Goal: Transaction & Acquisition: Purchase product/service

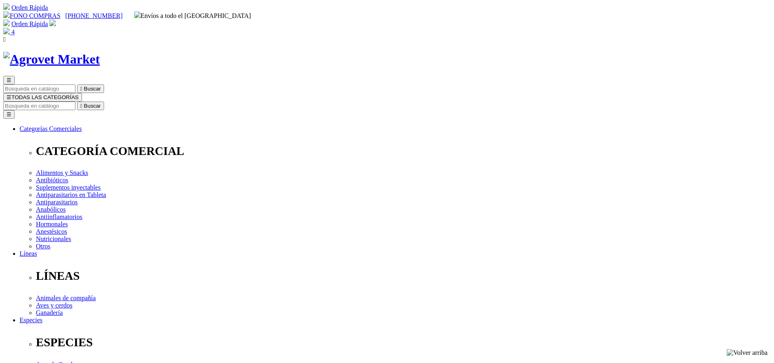
click at [470, 52] on div "☰  Buscar ☰ TODAS LAS CATEGORÍAS  Buscar Toggle navigation ☰ Categorías Comer…" at bounding box center [386, 320] width 767 height 537
click at [75, 102] on input "Buscar" at bounding box center [39, 106] width 72 height 9
type input "progu"
click at [77, 102] on button " Buscar" at bounding box center [90, 106] width 27 height 9
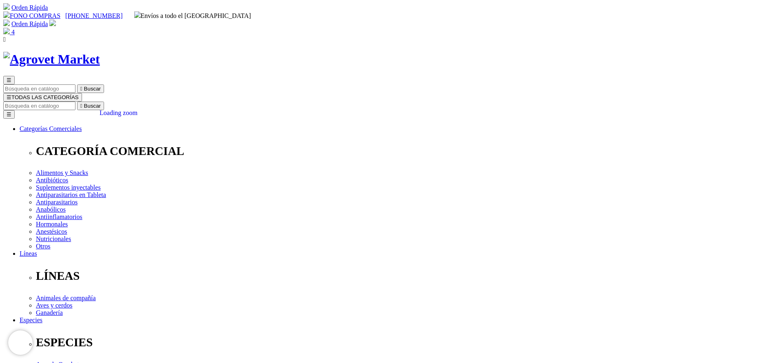
scroll to position [122, 0]
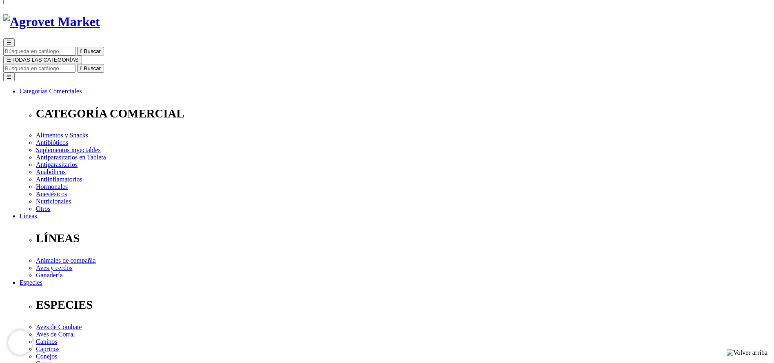
scroll to position [0, 0]
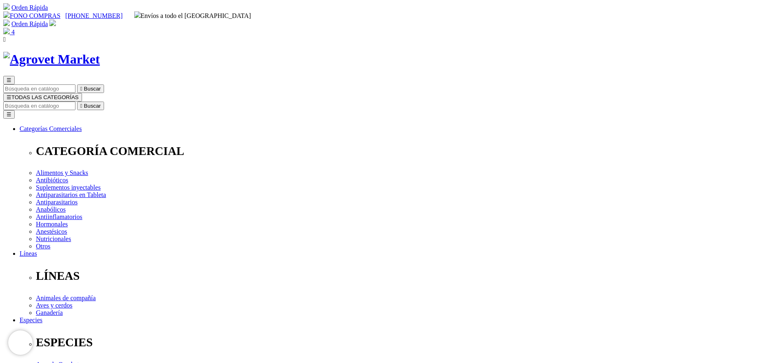
click at [75, 102] on input "Buscar" at bounding box center [39, 106] width 72 height 9
type input "hemato"
click at [77, 102] on button " Buscar" at bounding box center [90, 106] width 27 height 9
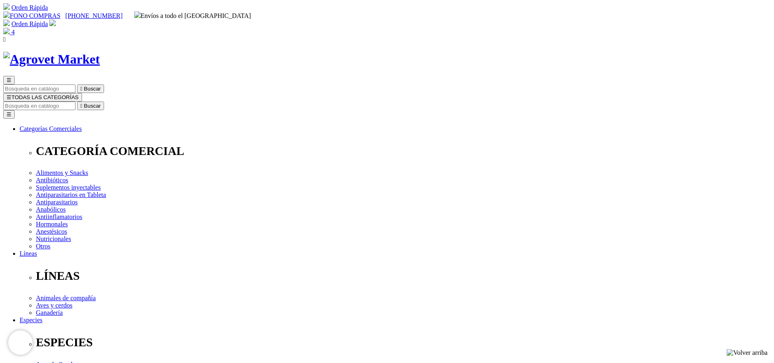
select select "5"
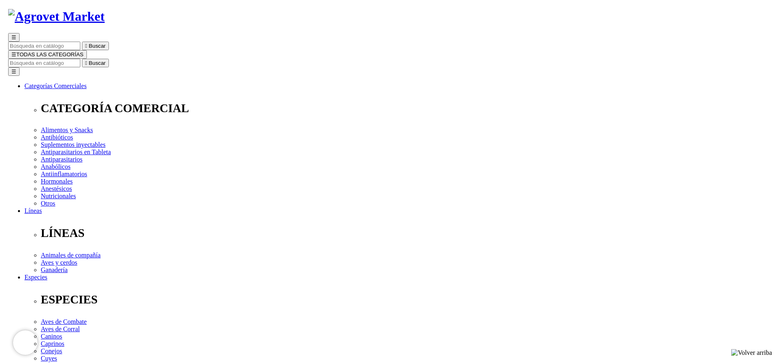
scroll to position [61, 0]
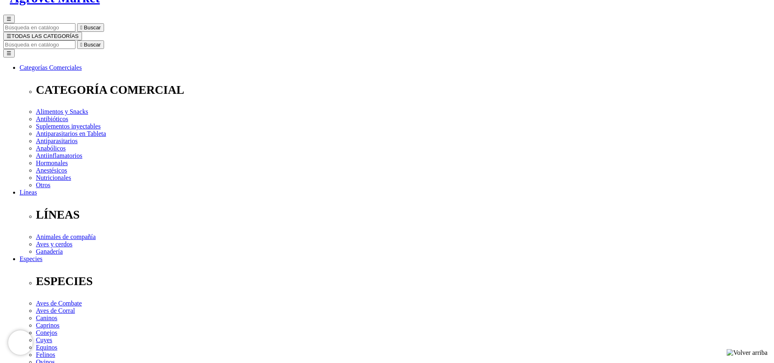
select select "5"
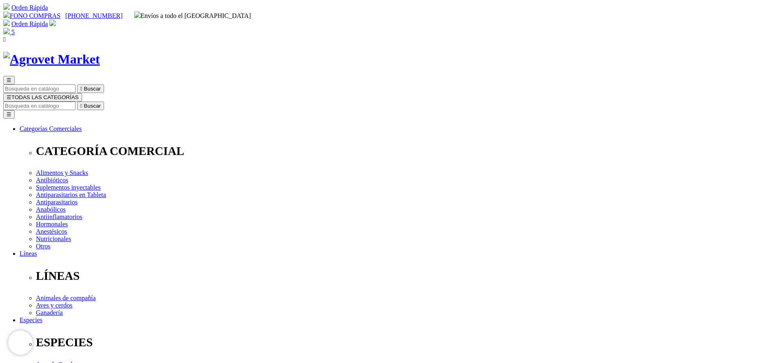
click at [75, 102] on input "Buscar" at bounding box center [39, 106] width 72 height 9
select select "5"
type input "modi"
click at [77, 102] on button " Buscar" at bounding box center [90, 106] width 27 height 9
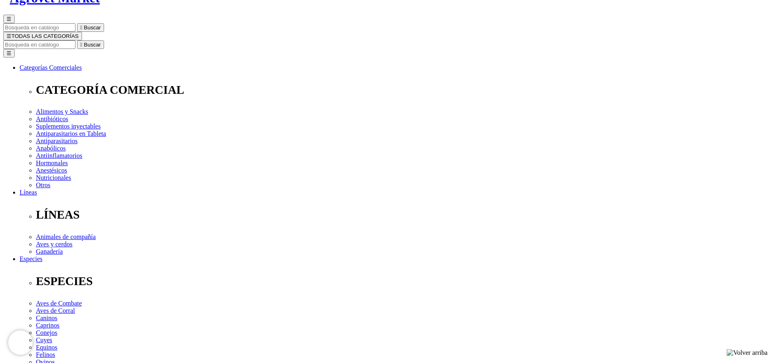
select select "5"
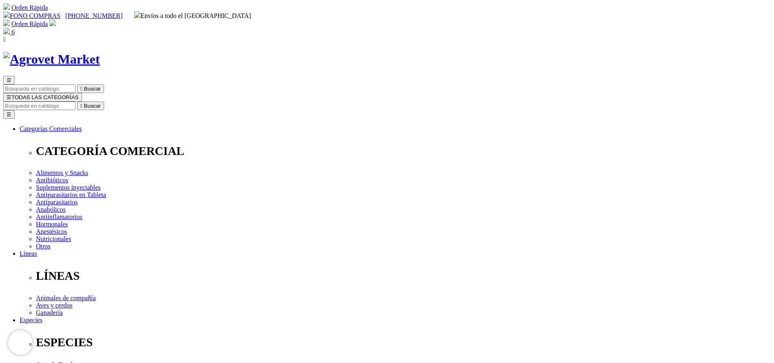
select select "5"
click at [75, 102] on input "Buscar" at bounding box center [39, 106] width 72 height 9
type input "coloi"
click at [77, 102] on button " Buscar" at bounding box center [90, 106] width 27 height 9
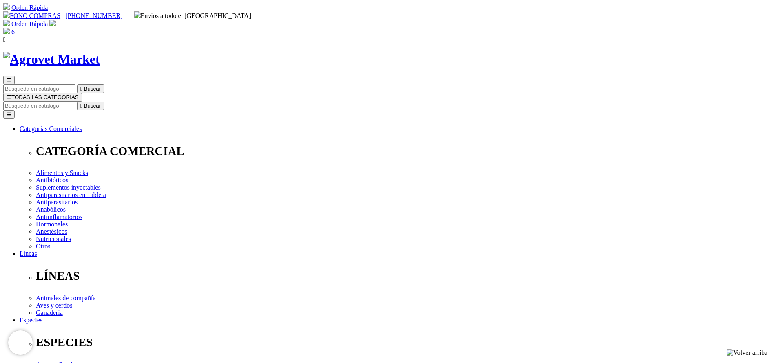
drag, startPoint x: 0, startPoint y: 0, endPoint x: 424, endPoint y: 255, distance: 494.8
select select "5"
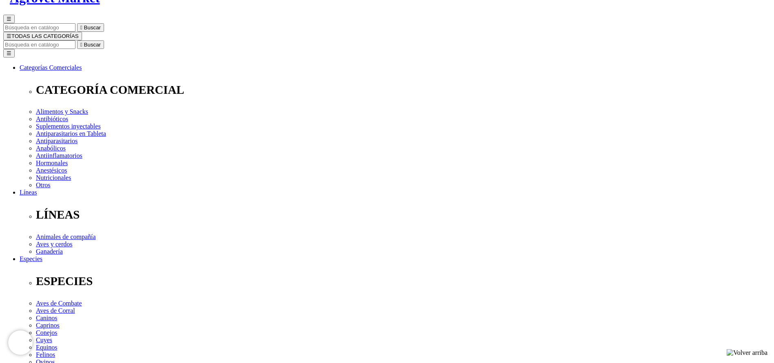
select select "5"
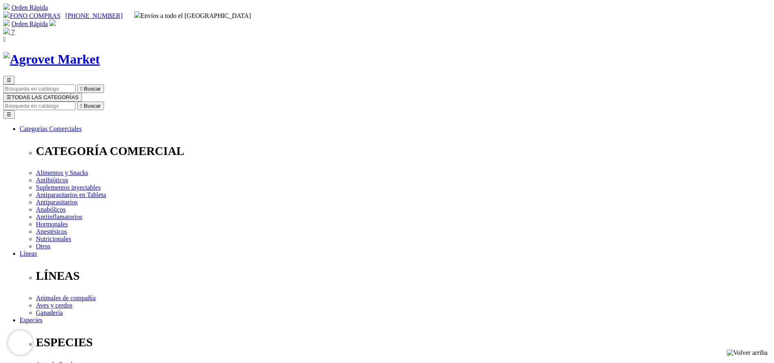
drag, startPoint x: 588, startPoint y: 131, endPoint x: 621, endPoint y: 129, distance: 32.3
copy span "381.00"
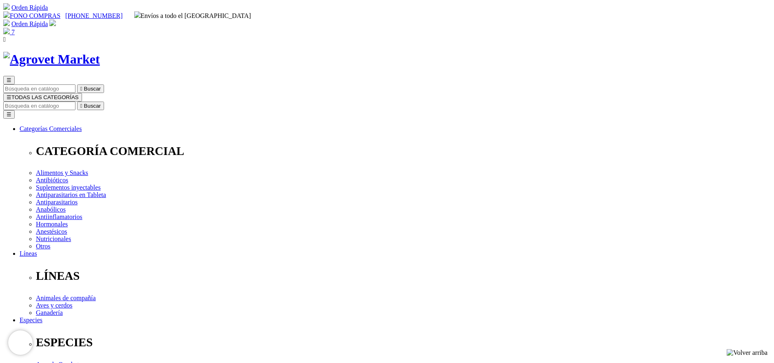
click at [75, 102] on input "Buscar" at bounding box center [39, 106] width 72 height 9
type input "bovim"
click at [77, 102] on button " Buscar" at bounding box center [90, 106] width 27 height 9
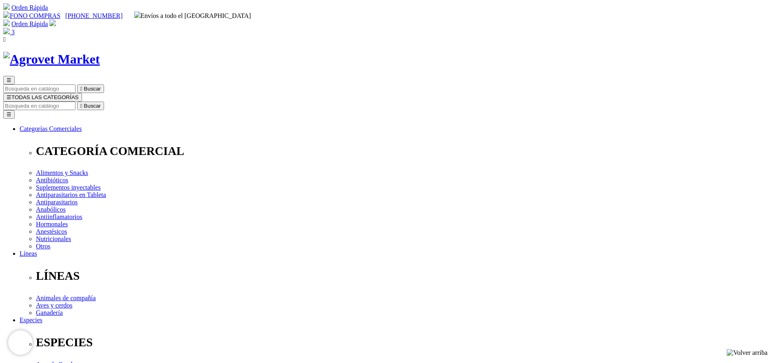
copy div "Bovimec®"
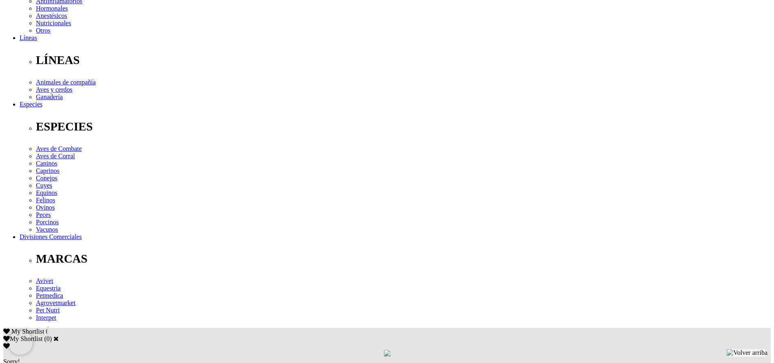
scroll to position [306, 0]
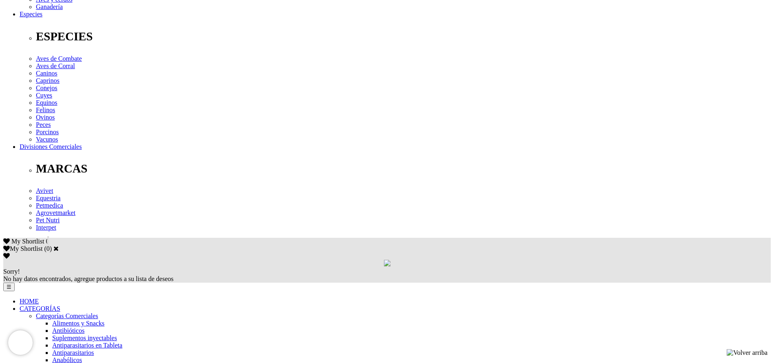
copy div "Tratamiento y control de parásitos internos (nematodos gastrointestinales,pulmo…"
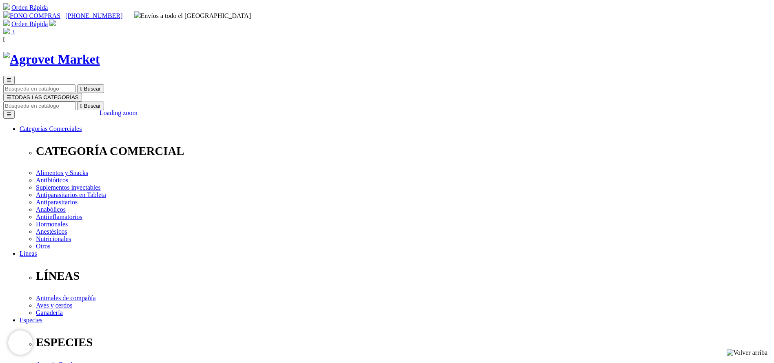
select select "404"
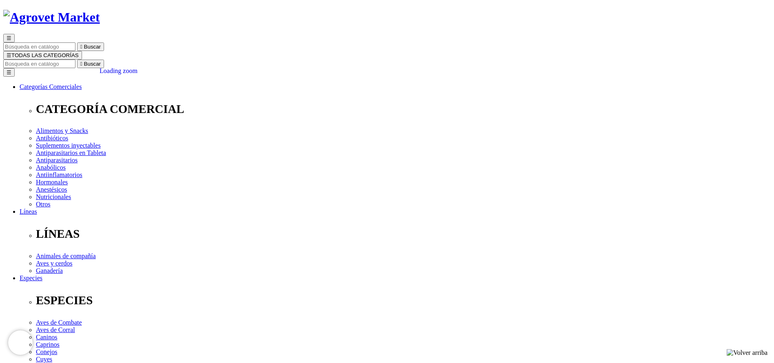
scroll to position [61, 0]
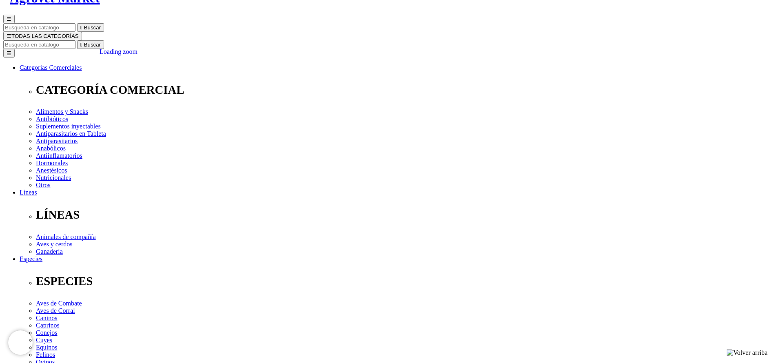
select select "404"
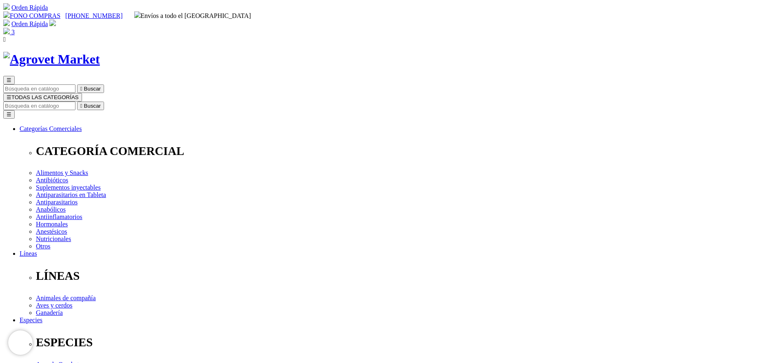
click at [75, 102] on input "Buscar" at bounding box center [39, 106] width 72 height 9
type input "probio"
click at [77, 102] on button " Buscar" at bounding box center [90, 106] width 27 height 9
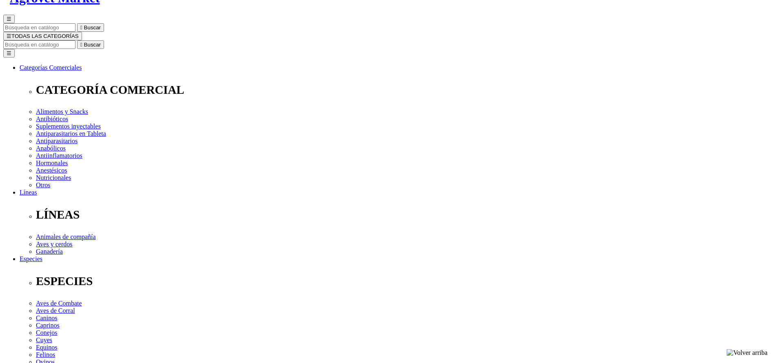
select select "404"
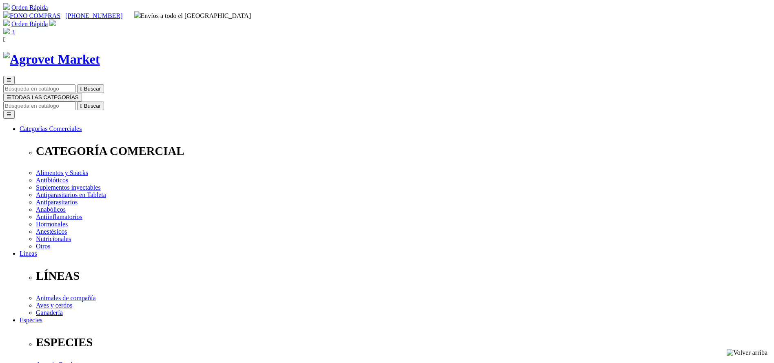
copy div "Probiolyte® WS"
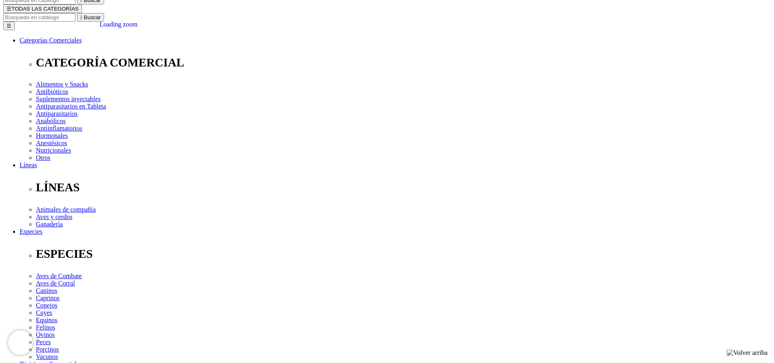
scroll to position [245, 0]
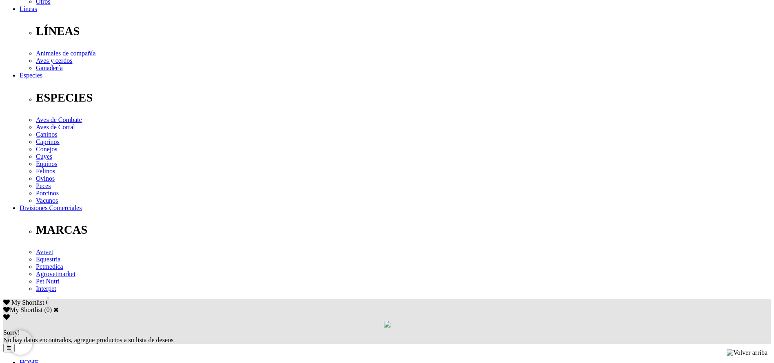
copy div "Suplemento nutricional optimizador de todas las funciones orgánicas, el crecimi…"
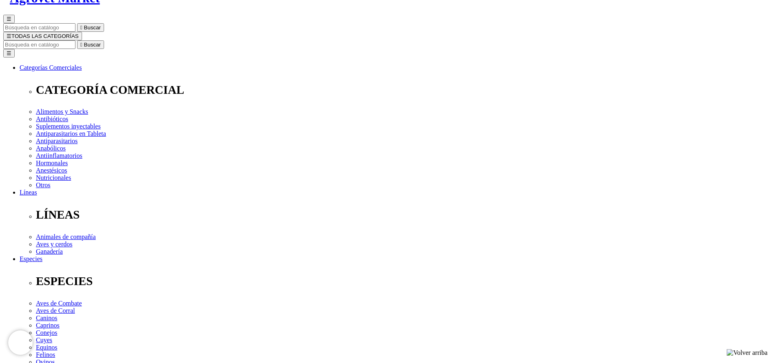
scroll to position [0, 0]
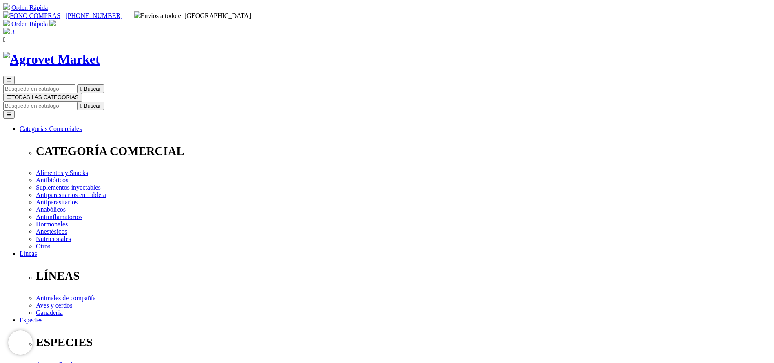
click at [75, 102] on input "Buscar" at bounding box center [39, 106] width 72 height 9
type input "cachorro"
click at [247, 102] on button " Buscar" at bounding box center [260, 106] width 27 height 9
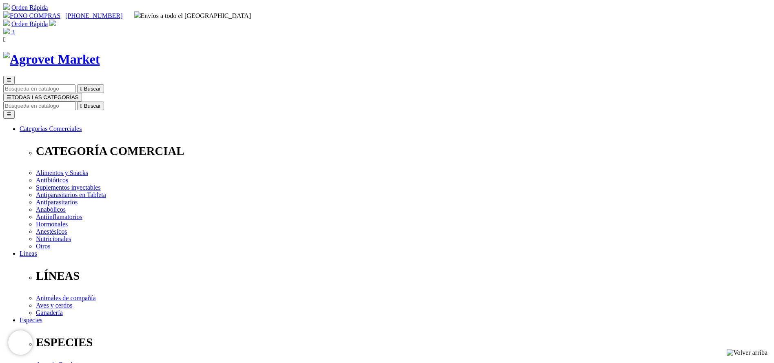
select select "404"
click at [75, 102] on input "Buscar" at bounding box center [39, 106] width 72 height 9
type input "modi"
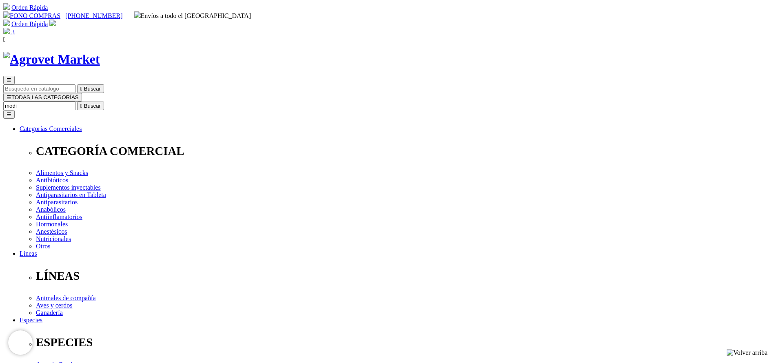
click at [77, 102] on button " Buscar" at bounding box center [90, 106] width 27 height 9
select select "2"
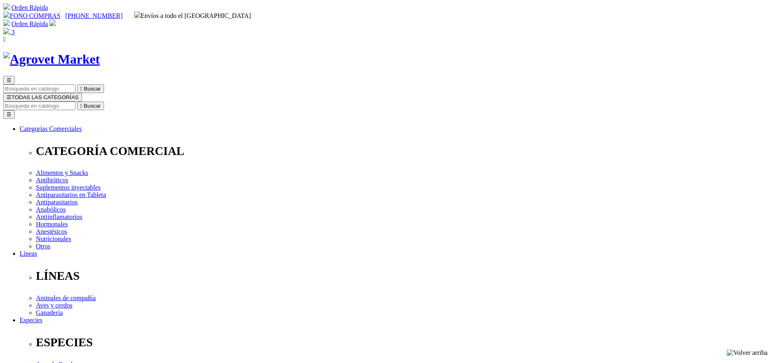
click at [75, 102] on input "Buscar" at bounding box center [39, 106] width 72 height 9
select select "2"
type input "coloi"
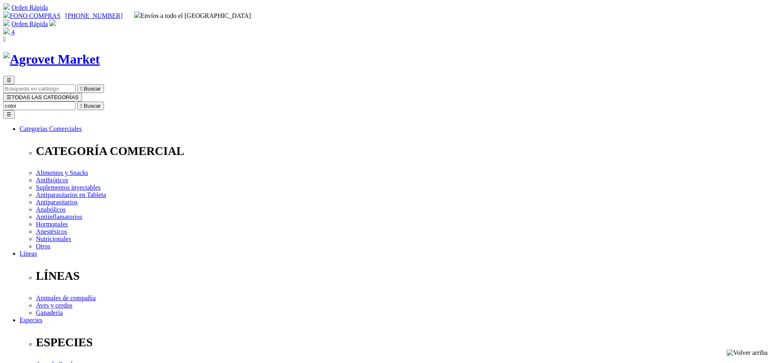
click at [77, 102] on button " Buscar" at bounding box center [90, 106] width 27 height 9
select select "2"
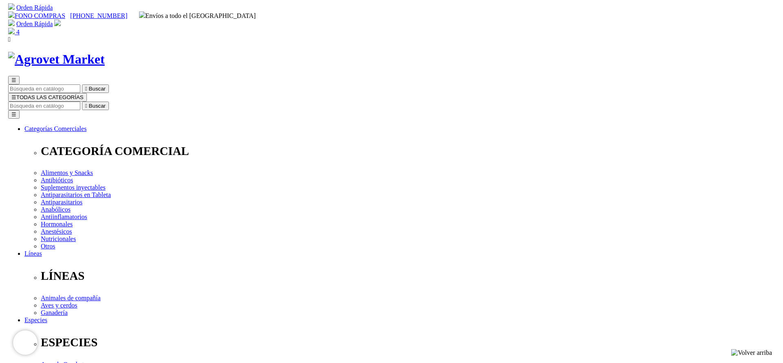
scroll to position [61, 0]
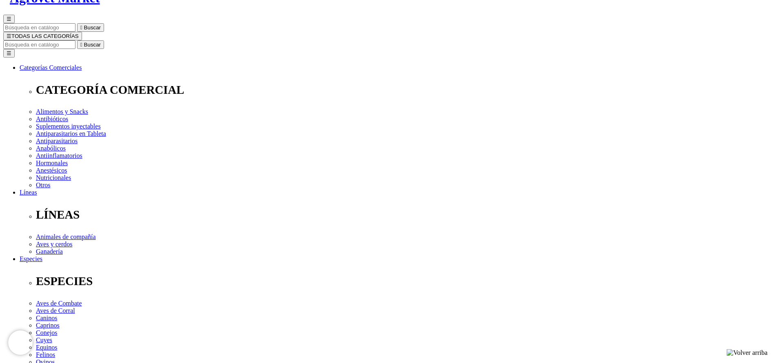
select select "2"
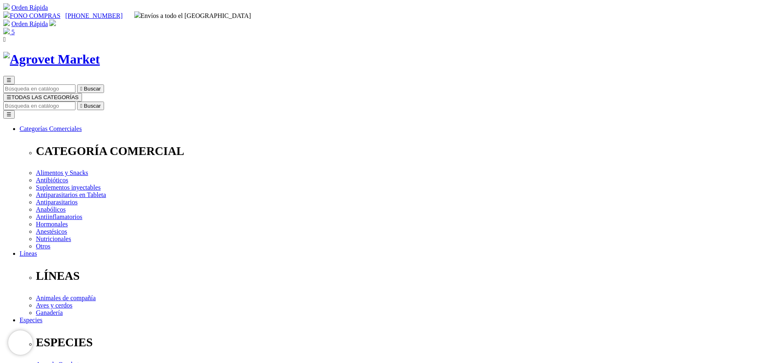
drag, startPoint x: 589, startPoint y: 129, endPoint x: 603, endPoint y: 127, distance: 14.0
drag, startPoint x: 587, startPoint y: 129, endPoint x: 636, endPoint y: 130, distance: 48.6
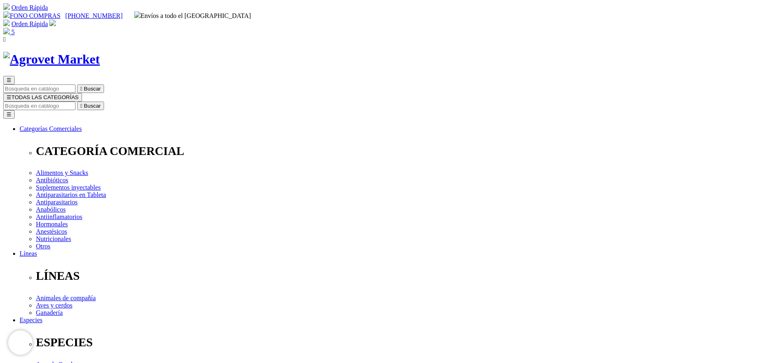
copy span "422.00"
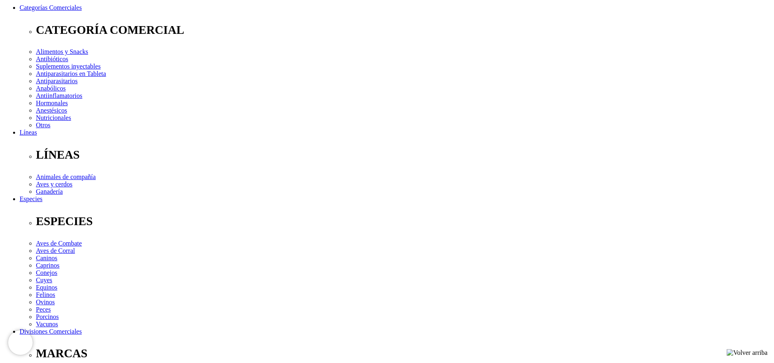
scroll to position [122, 0]
